Goal: Task Accomplishment & Management: Complete application form

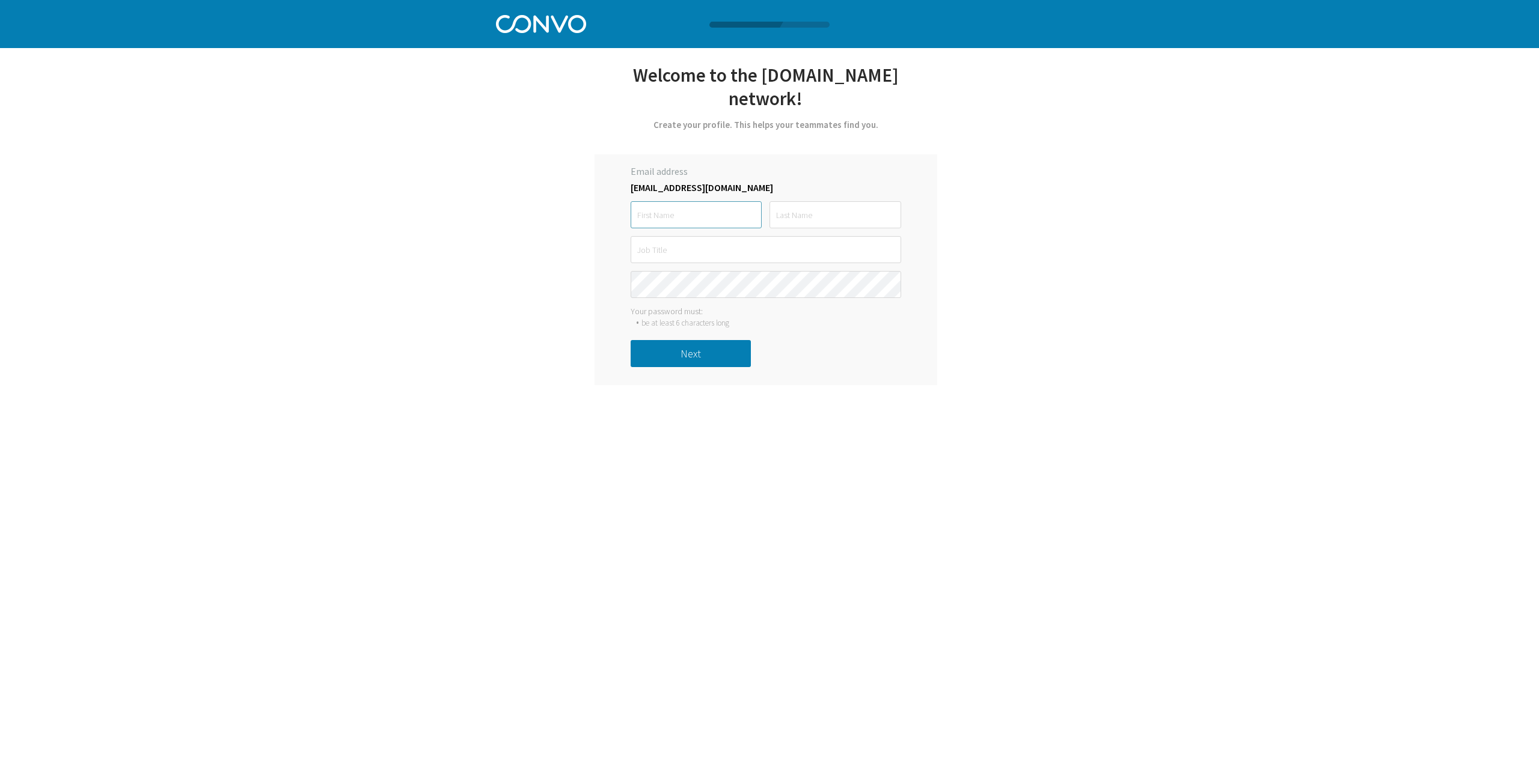
click at [655, 201] on input "text" at bounding box center [696, 214] width 131 height 27
type input "Leslie"
click at [827, 201] on input "text" at bounding box center [835, 214] width 131 height 27
type input "Borst"
click at [808, 236] on input "text" at bounding box center [765, 249] width 270 height 27
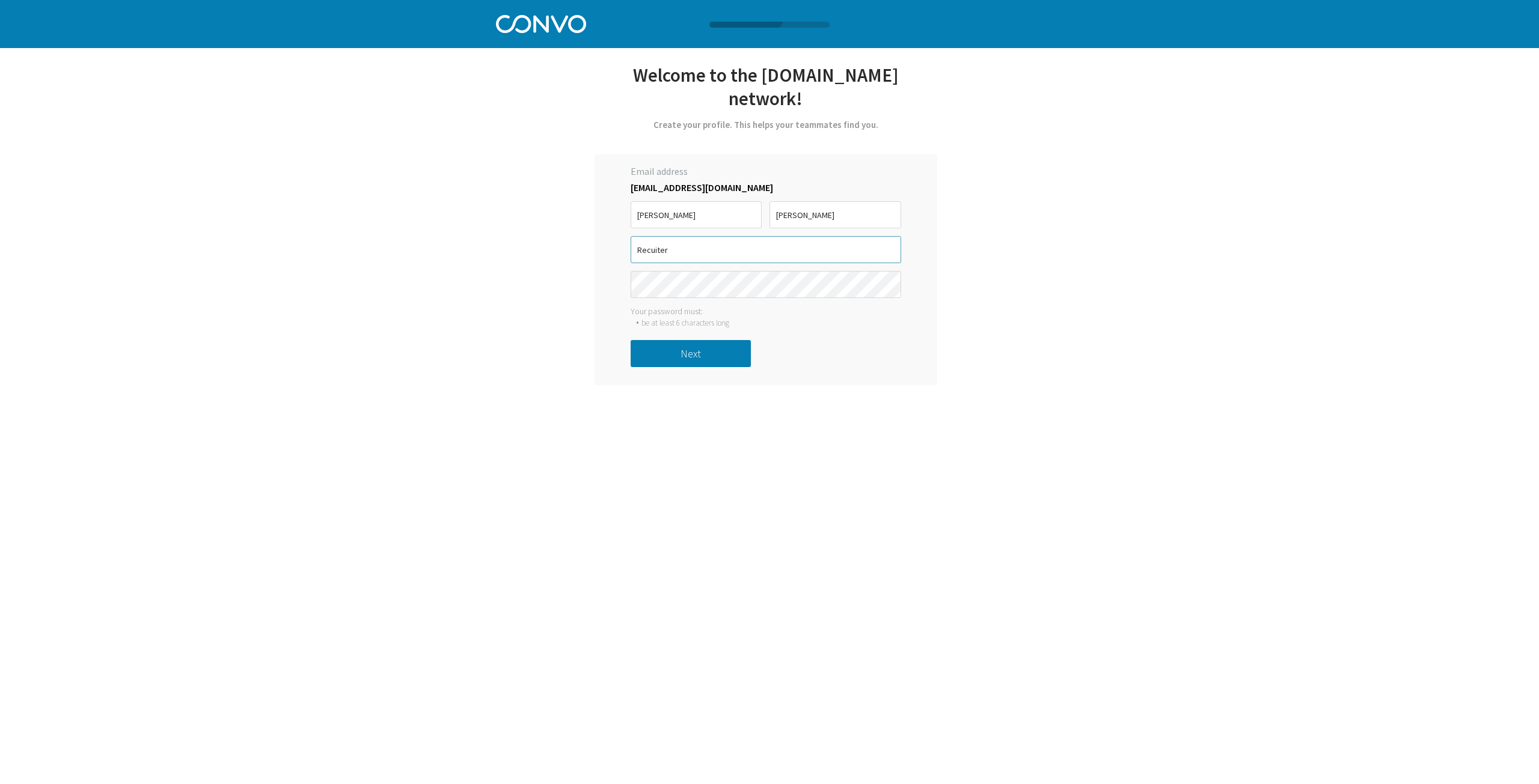
type input "Recuiter"
click at [677, 340] on button "Next" at bounding box center [690, 353] width 120 height 27
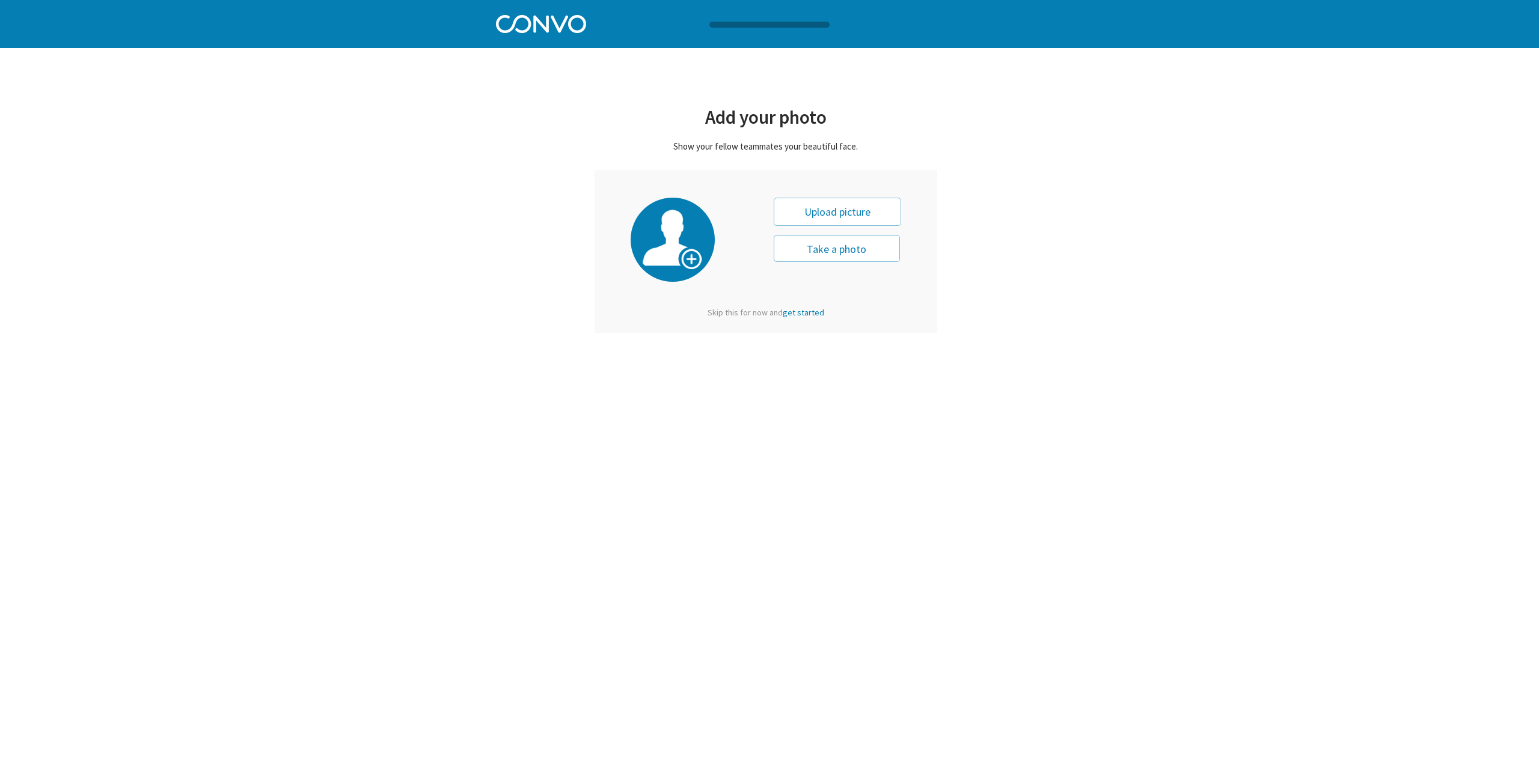
click at [715, 312] on div "Skip this for now and get started" at bounding box center [766, 312] width 240 height 11
click at [792, 312] on span "get started" at bounding box center [804, 312] width 41 height 11
